Goal: Check status: Check status

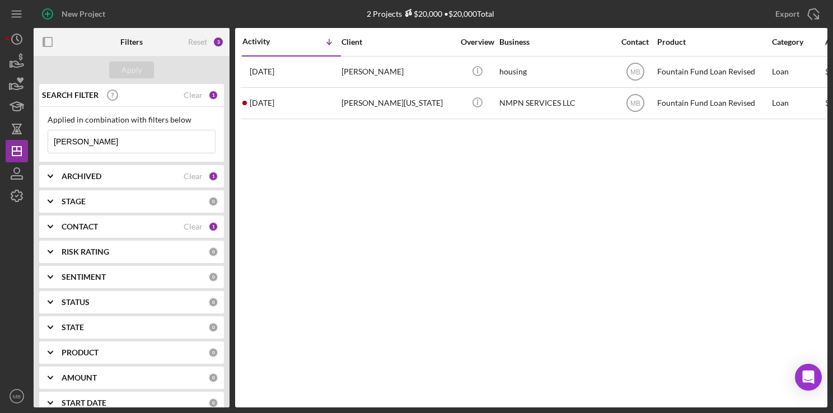
click at [179, 145] on input "demetrious" at bounding box center [131, 141] width 167 height 22
type input "d"
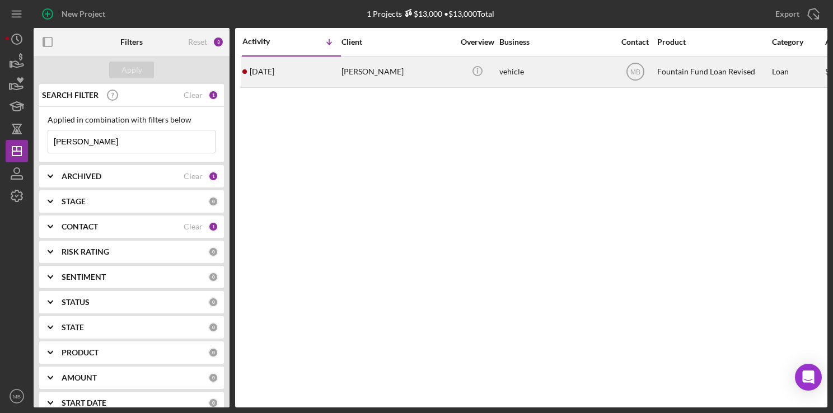
type input "samantha"
click at [299, 73] on div "3 days ago Samantha Loughney" at bounding box center [291, 72] width 98 height 30
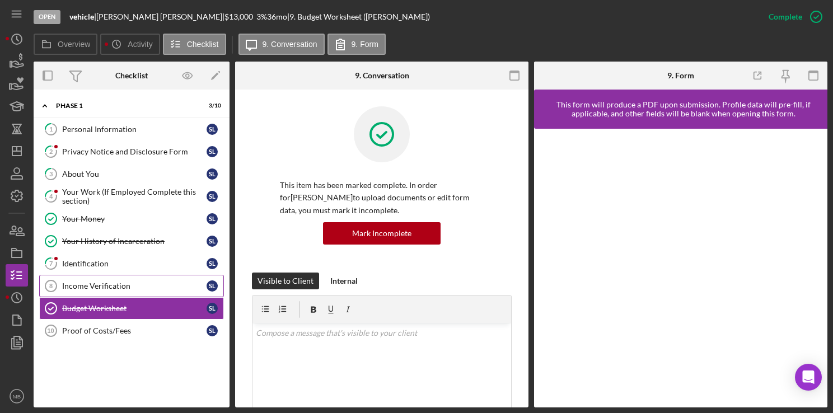
click at [110, 287] on div "Income Verification" at bounding box center [134, 286] width 144 height 9
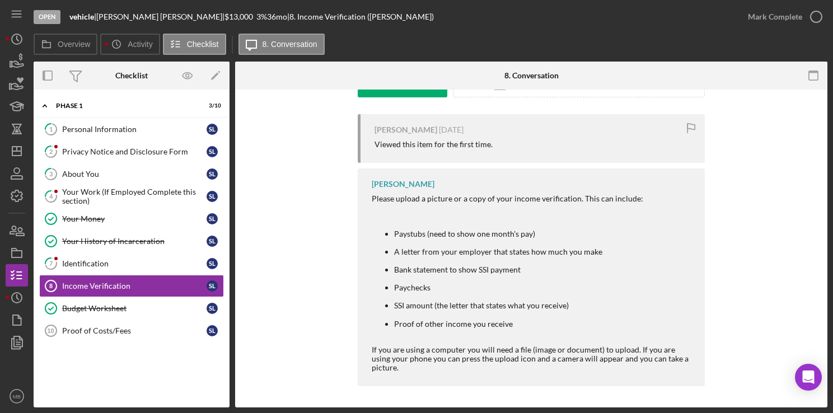
click at [538, 274] on ul "Paystubs (need to show one month's pay) A letter from your employer that states…" at bounding box center [533, 278] width 322 height 117
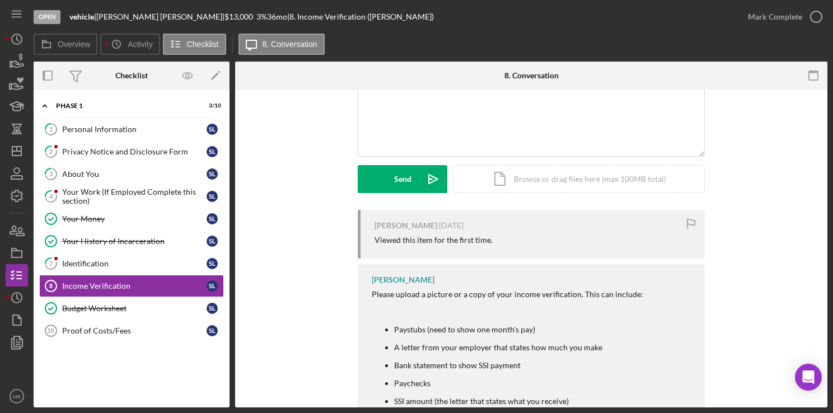
scroll to position [66, 0]
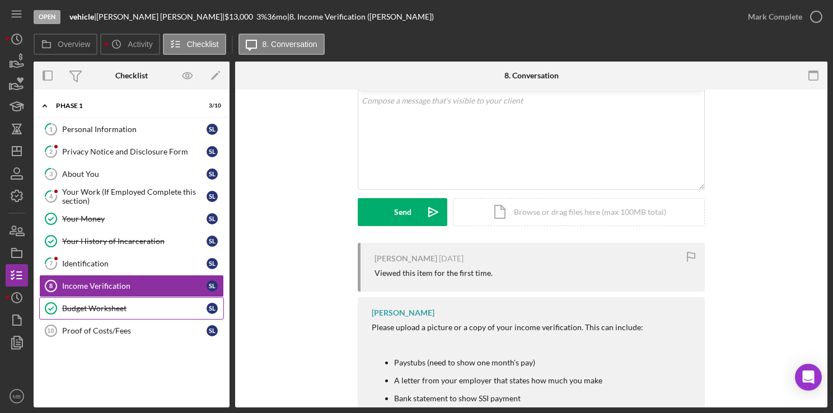
click at [120, 313] on link "Budget Worksheet Budget Worksheet S L" at bounding box center [131, 308] width 185 height 22
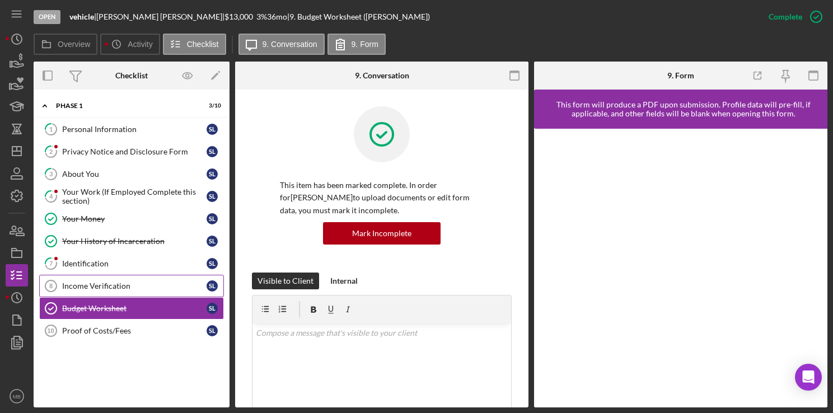
click at [121, 283] on div "Income Verification" at bounding box center [134, 286] width 144 height 9
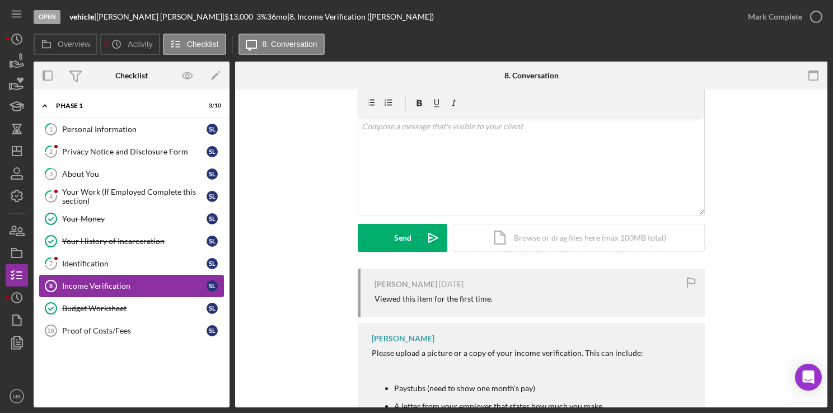
scroll to position [38, 0]
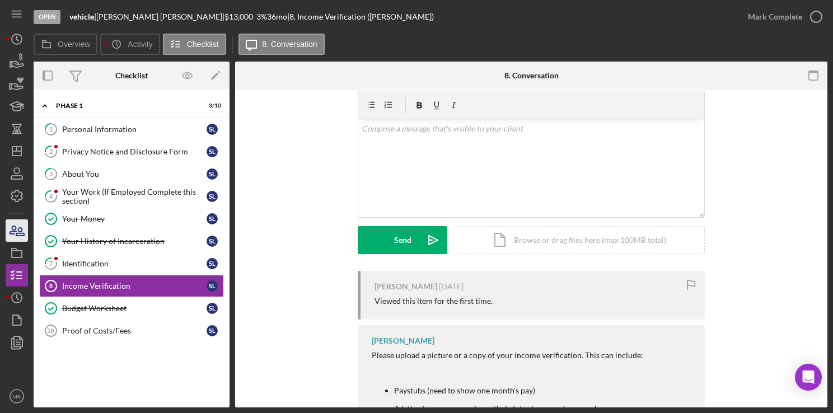
click at [11, 237] on icon "button" at bounding box center [17, 231] width 28 height 28
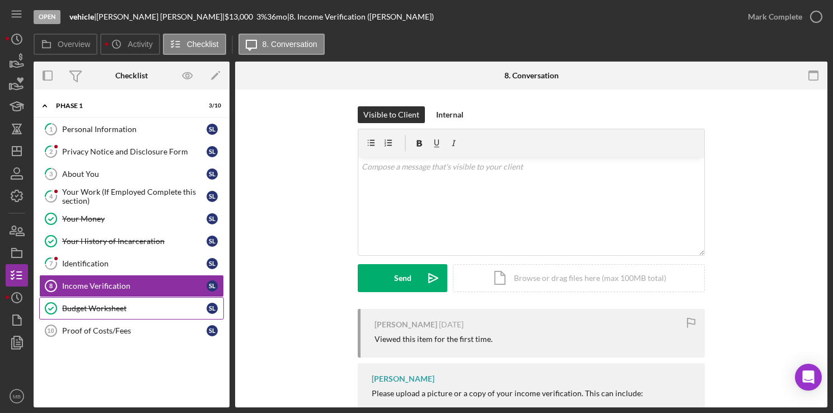
click at [67, 299] on link "Budget Worksheet Budget Worksheet S L" at bounding box center [131, 308] width 185 height 22
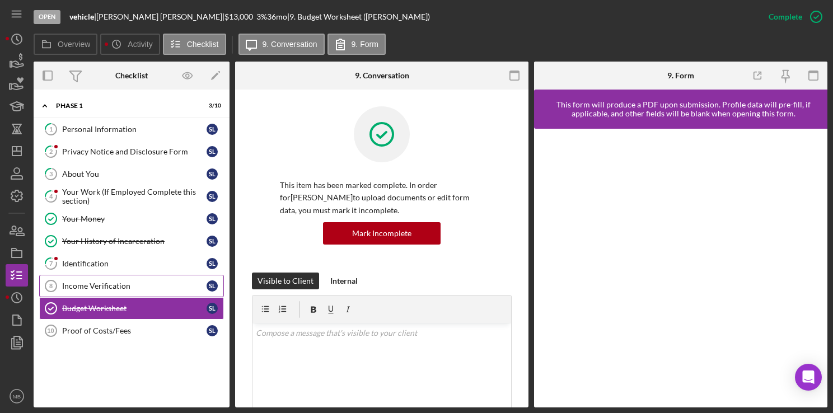
click at [72, 287] on div "Income Verification" at bounding box center [134, 286] width 144 height 9
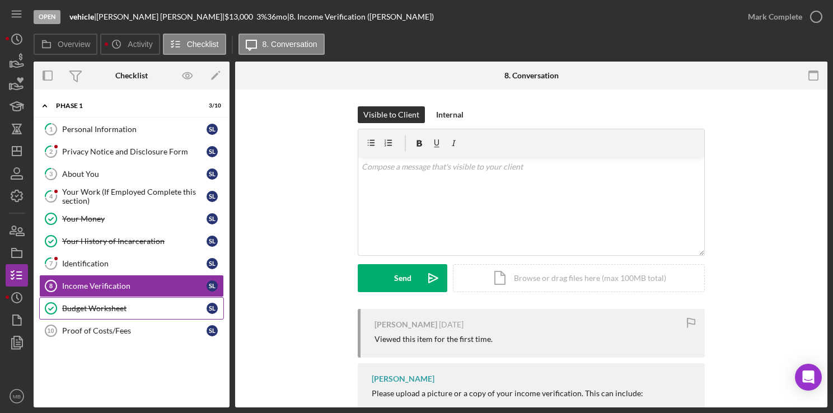
click at [69, 310] on div "Budget Worksheet" at bounding box center [134, 308] width 144 height 9
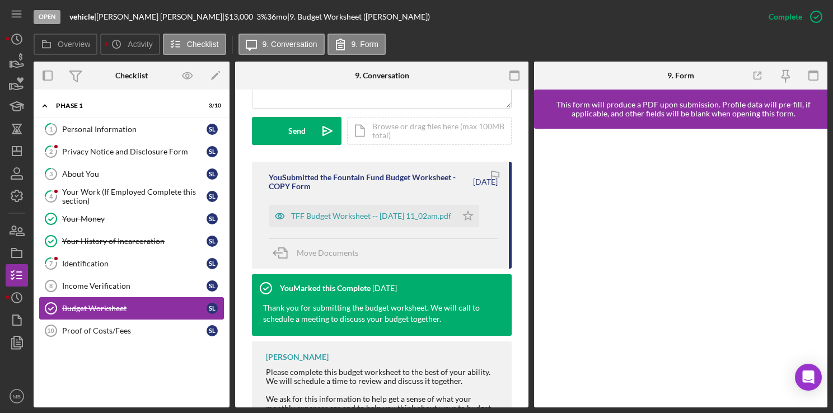
scroll to position [302, 0]
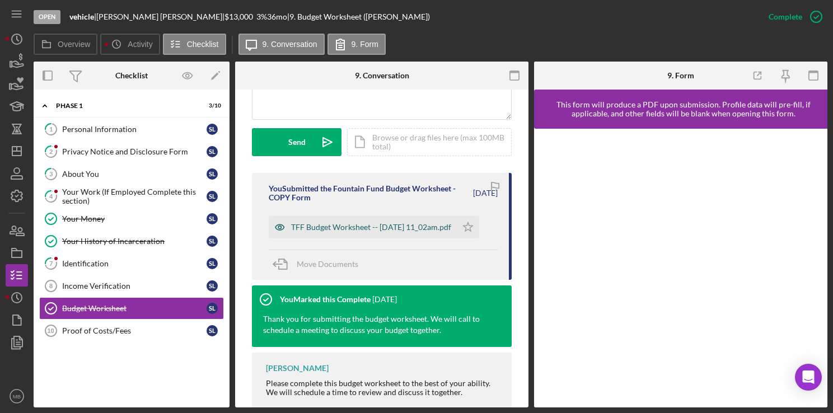
click at [307, 229] on div "TFF Budget Worksheet -- 2025-09-09 11_02am.pdf" at bounding box center [371, 227] width 160 height 9
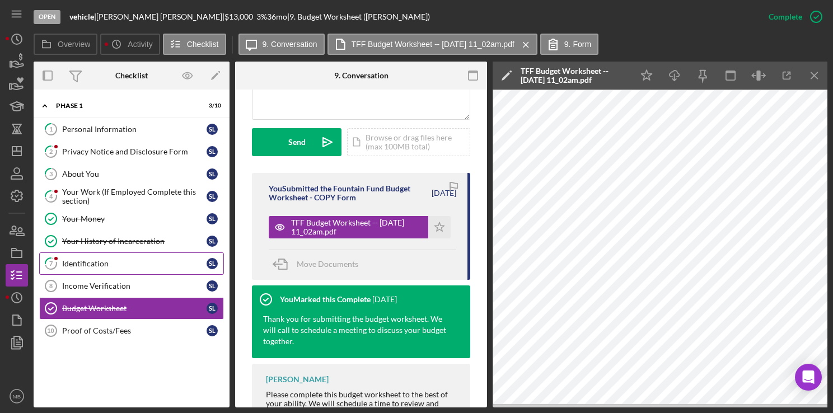
click at [87, 266] on div "Identification" at bounding box center [134, 263] width 144 height 9
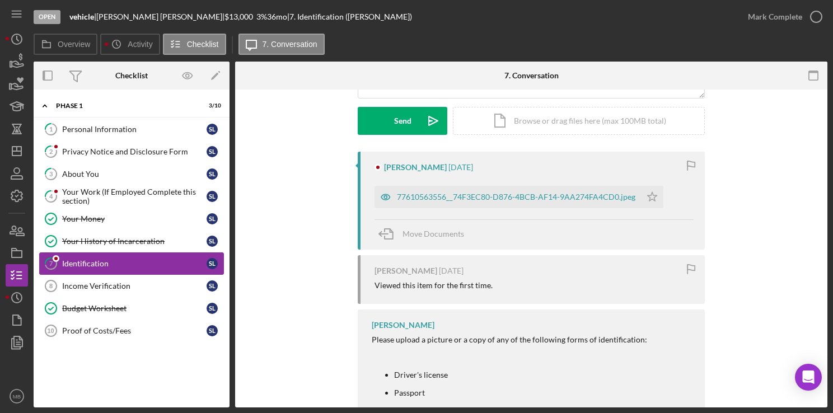
scroll to position [159, 0]
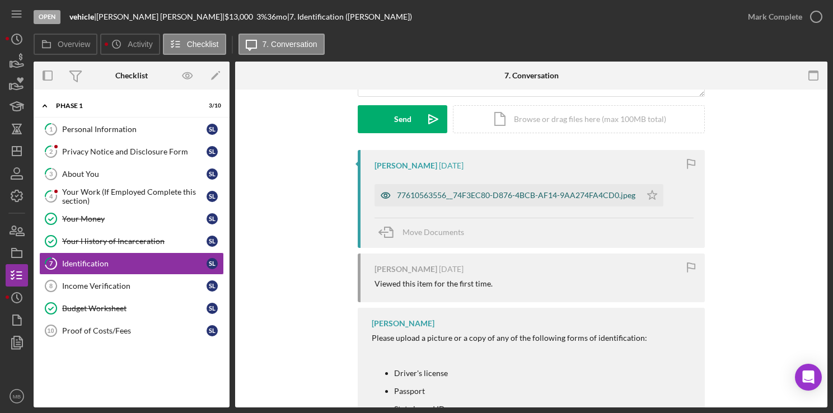
click at [423, 200] on div "77610563556__74F3EC80-D876-4BCB-AF14-9AA274FA4CD0.jpeg" at bounding box center [507, 195] width 266 height 22
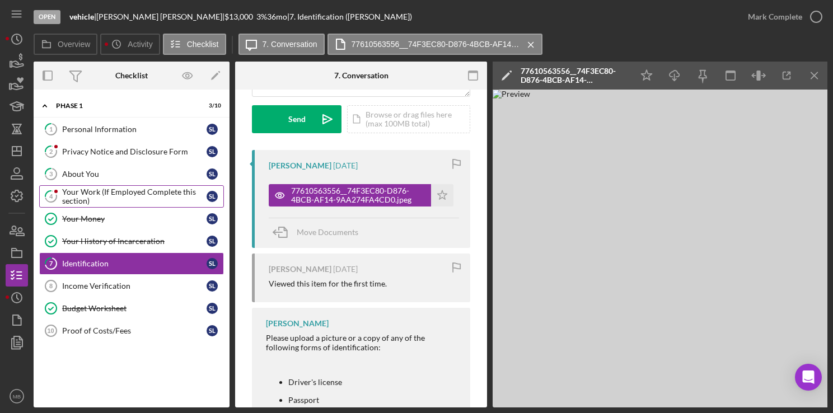
click at [68, 191] on div "Your Work (If Employed Complete this section)" at bounding box center [134, 197] width 144 height 18
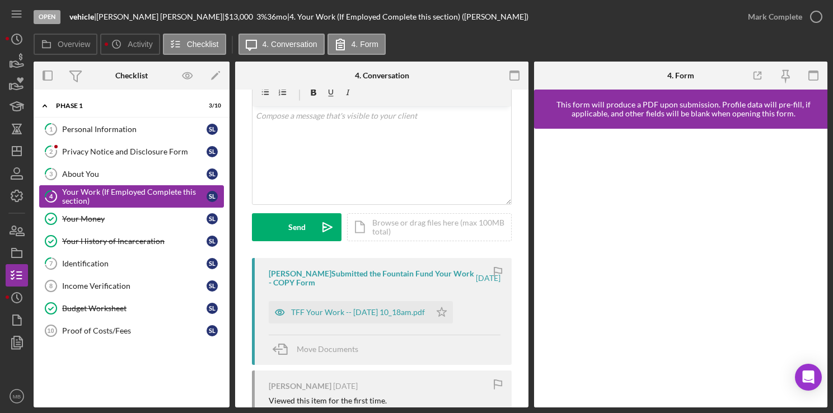
scroll to position [39, 0]
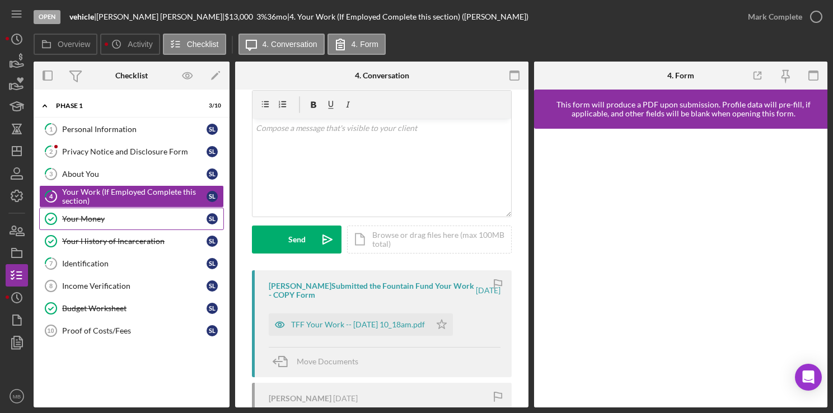
click at [74, 224] on link "Your Money Your Money S L" at bounding box center [131, 219] width 185 height 22
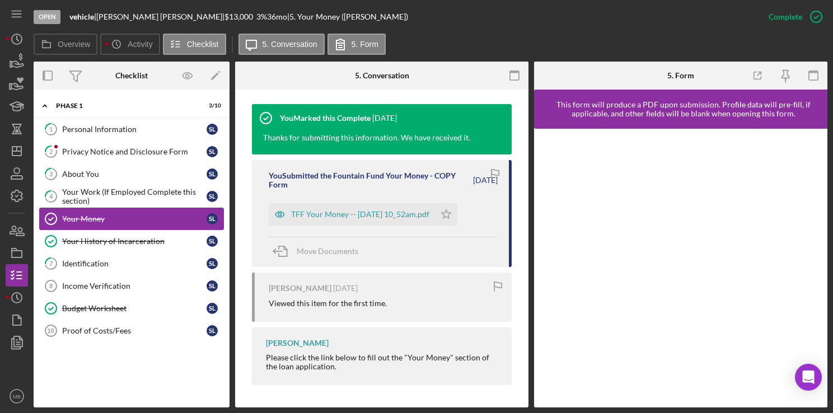
scroll to position [379, 0]
click at [303, 213] on div "TFF Your Money -- 2025-09-09 10_52am.pdf" at bounding box center [352, 214] width 166 height 22
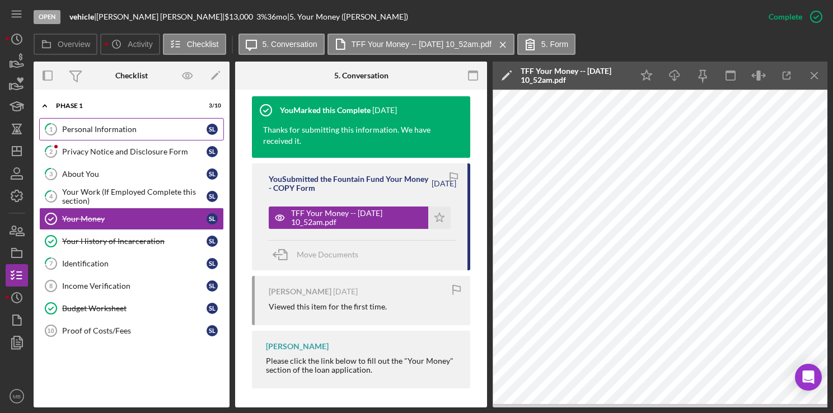
click at [66, 130] on div "Personal Information" at bounding box center [134, 129] width 144 height 9
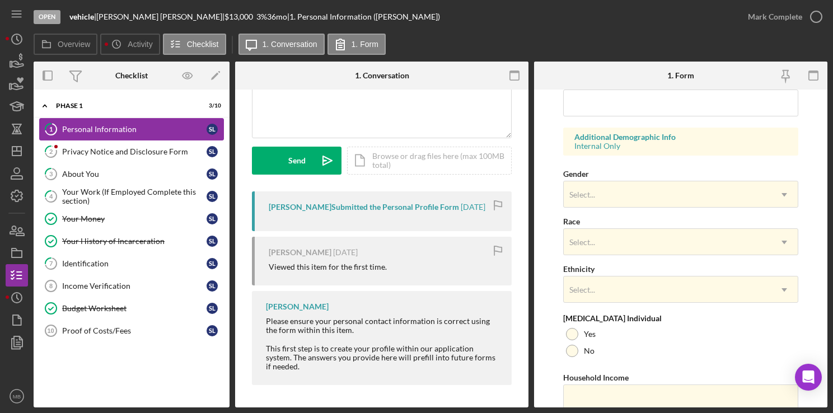
scroll to position [427, 0]
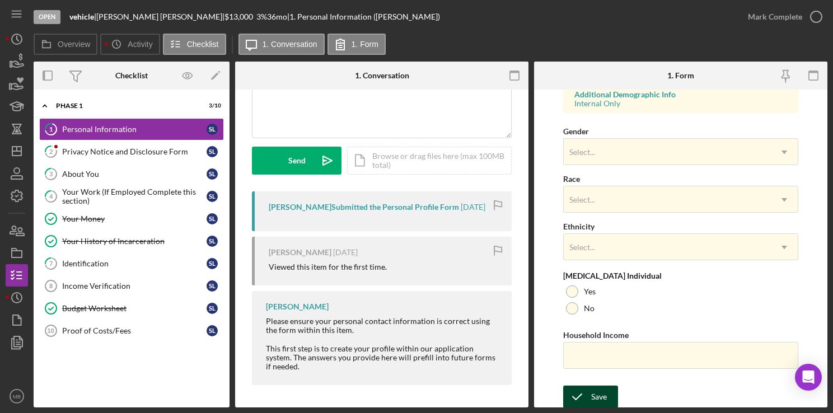
click at [595, 395] on div "Save" at bounding box center [599, 397] width 16 height 22
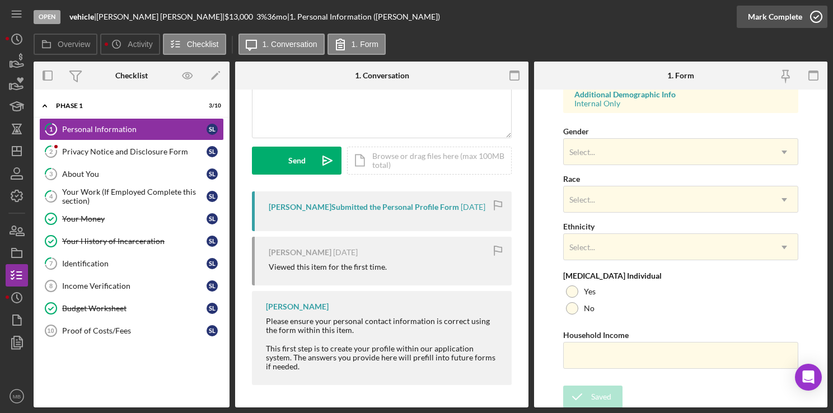
click at [817, 20] on icon "button" at bounding box center [816, 17] width 28 height 28
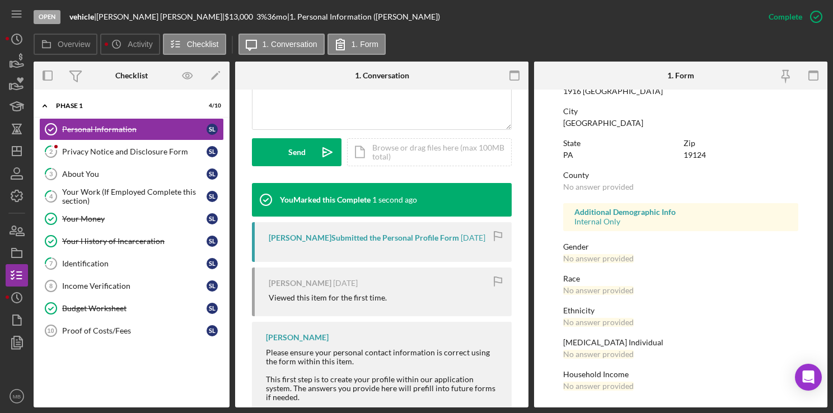
scroll to position [204, 0]
click at [81, 154] on div "Privacy Notice and Disclosure Form" at bounding box center [134, 151] width 144 height 9
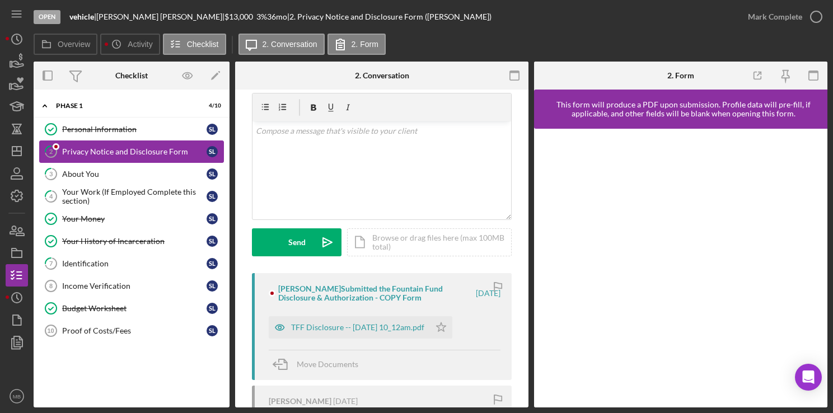
scroll to position [38, 0]
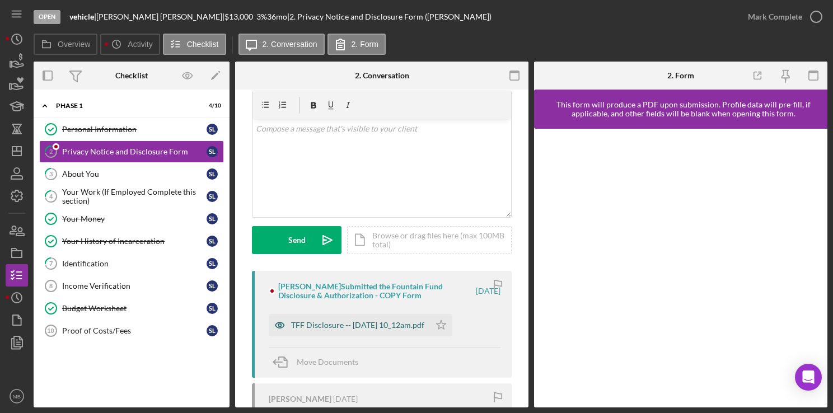
click at [307, 327] on div "TFF Disclosure -- 2025-09-09 10_12am.pdf" at bounding box center [357, 325] width 133 height 9
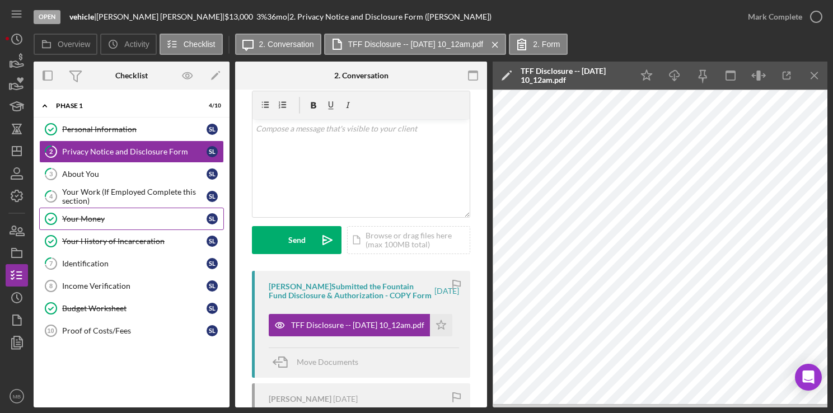
click at [72, 221] on div "Your Money" at bounding box center [134, 218] width 144 height 9
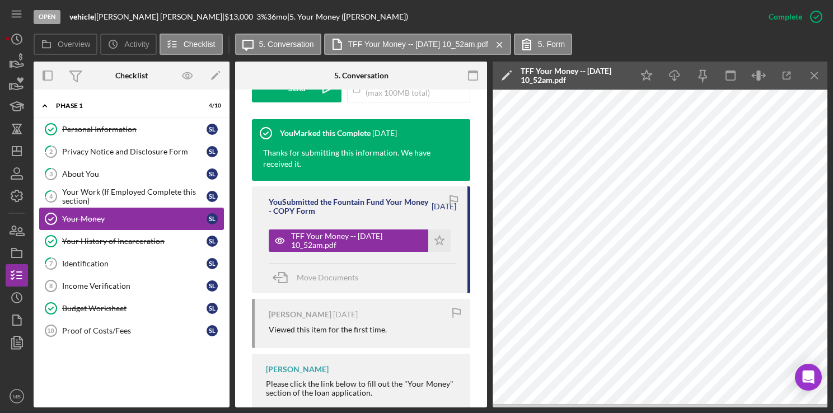
scroll to position [393, 0]
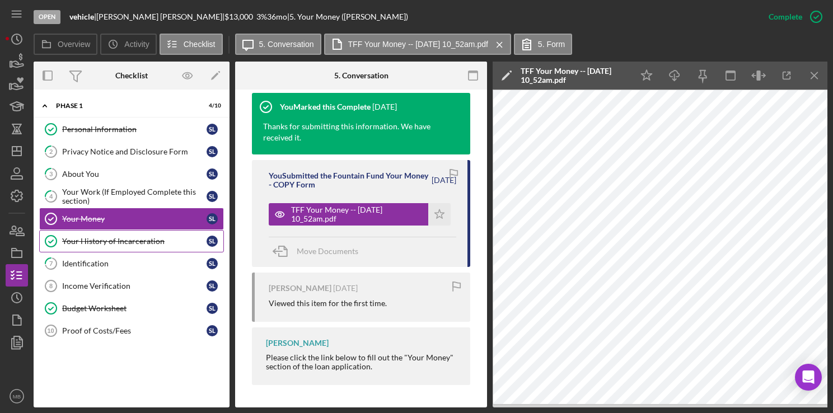
click at [76, 242] on div "Your History of Incarceration" at bounding box center [134, 241] width 144 height 9
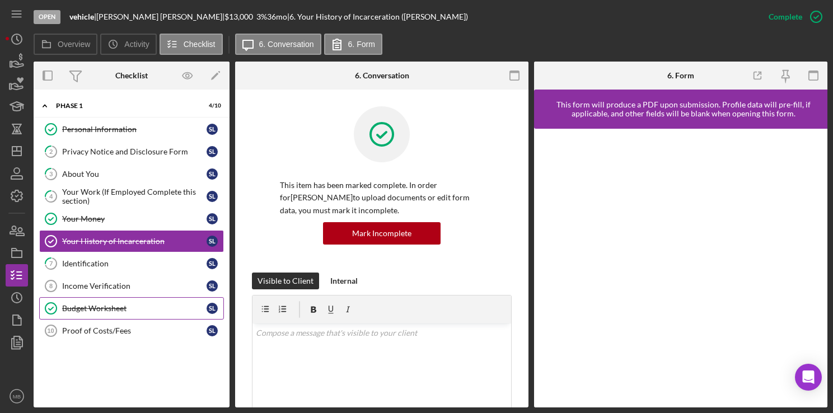
click at [85, 311] on link "Budget Worksheet Budget Worksheet S L" at bounding box center [131, 308] width 185 height 22
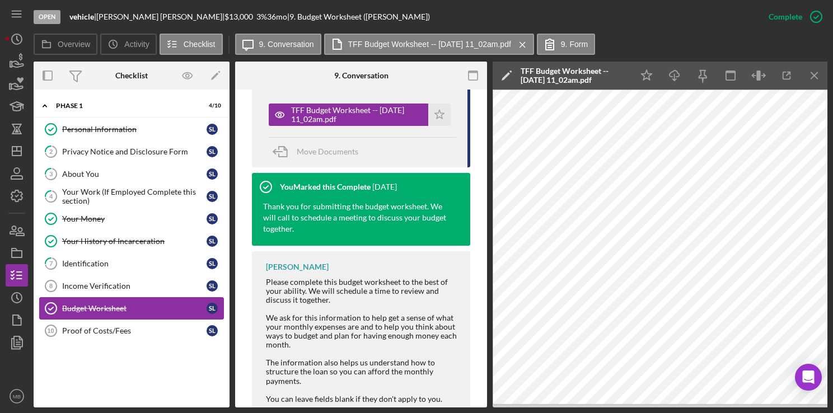
scroll to position [449, 0]
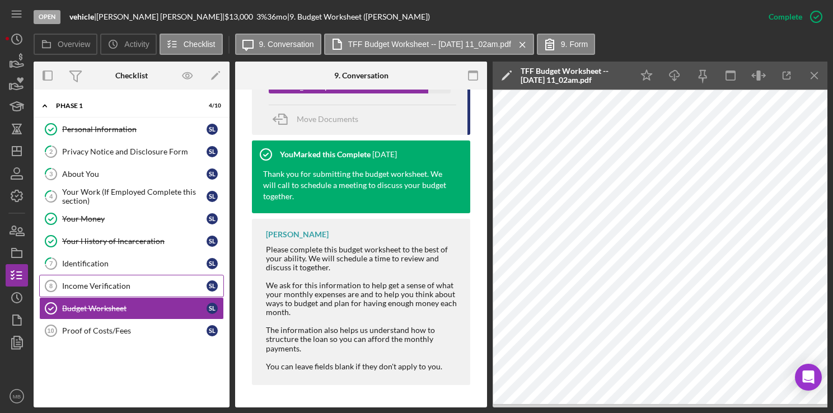
click at [78, 287] on div "Income Verification" at bounding box center [134, 286] width 144 height 9
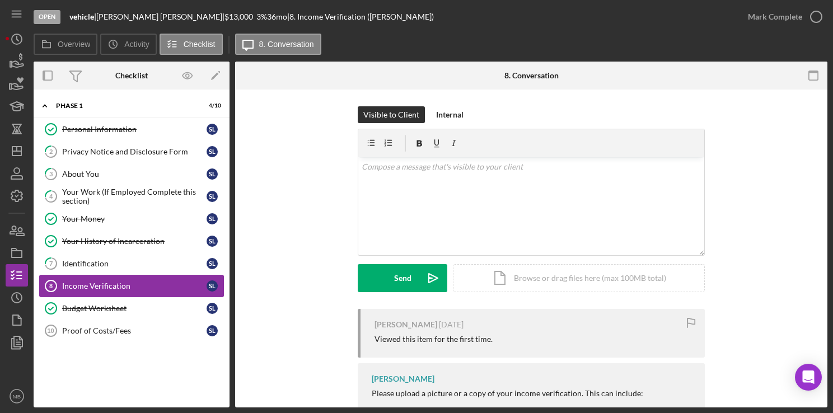
click at [148, 255] on link "7 Identification S L" at bounding box center [131, 263] width 185 height 22
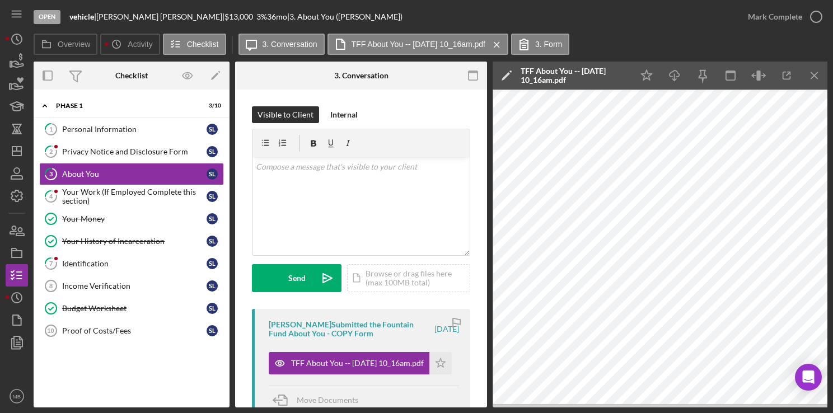
click at [39, 163] on link "3 About You S L" at bounding box center [131, 174] width 185 height 22
click at [77, 249] on link "Your History of Incarceration Your History of Incarceration S L" at bounding box center [131, 241] width 185 height 22
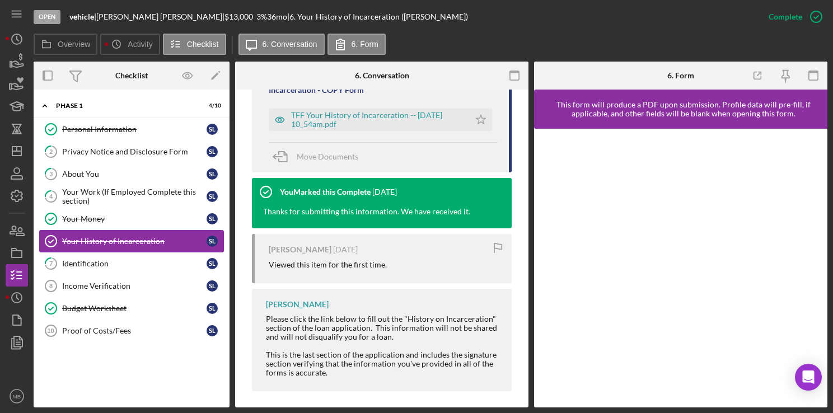
scroll to position [392, 0]
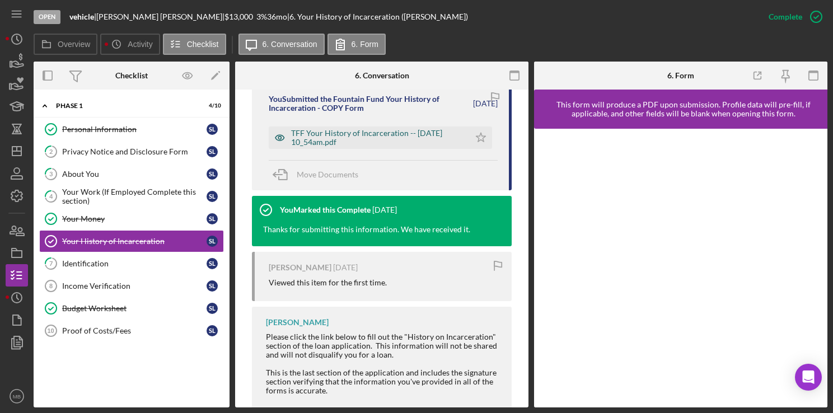
click at [406, 141] on div "TFF Your History of Incarceration -- [DATE] 10_54am.pdf" at bounding box center [377, 138] width 173 height 18
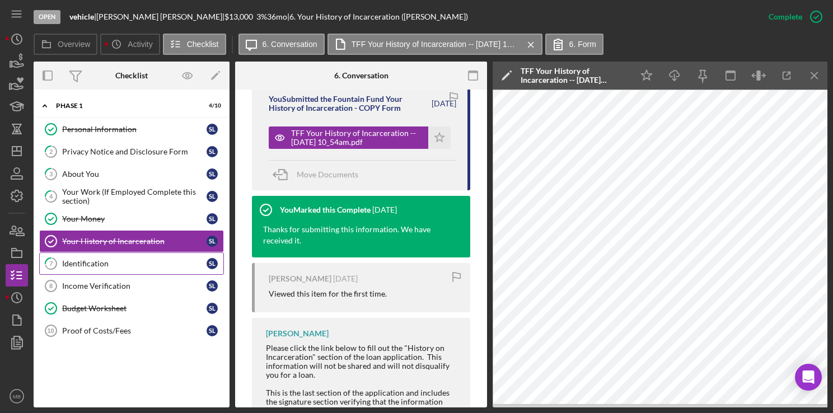
click at [97, 262] on div "Identification" at bounding box center [134, 263] width 144 height 9
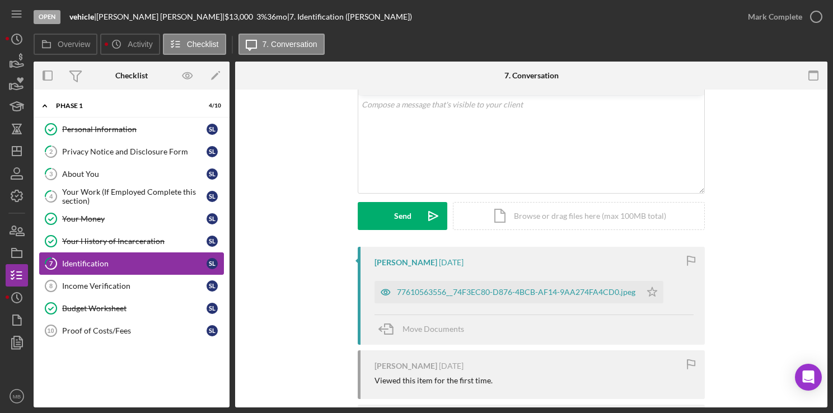
scroll to position [71, 0]
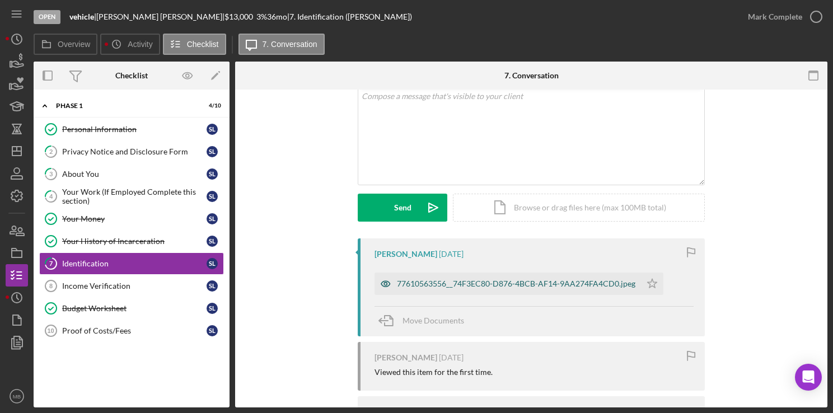
click at [535, 289] on div "77610563556__74F3EC80-D876-4BCB-AF14-9AA274FA4CD0.jpeg" at bounding box center [507, 284] width 266 height 22
